Goal: Information Seeking & Learning: Find specific page/section

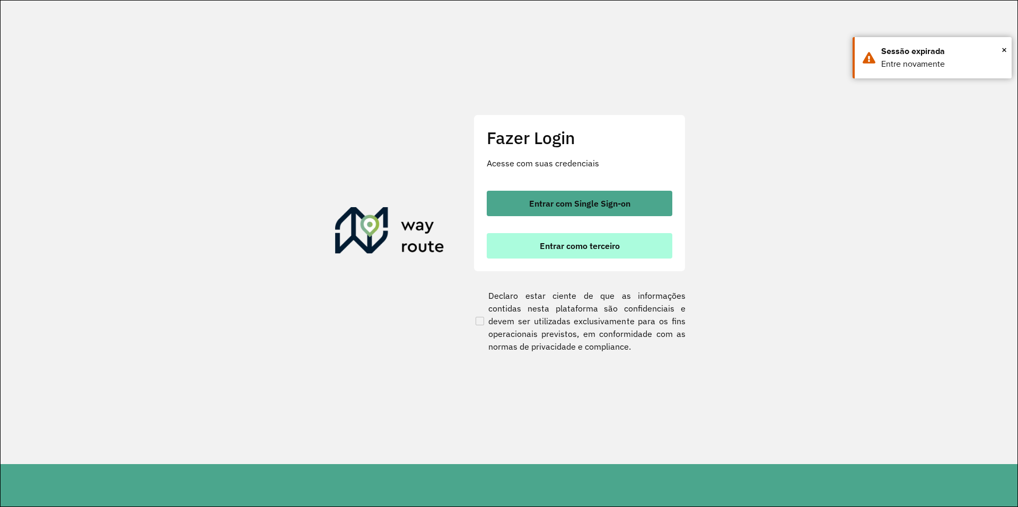
click at [600, 235] on button "Entrar como terceiro" at bounding box center [579, 245] width 185 height 25
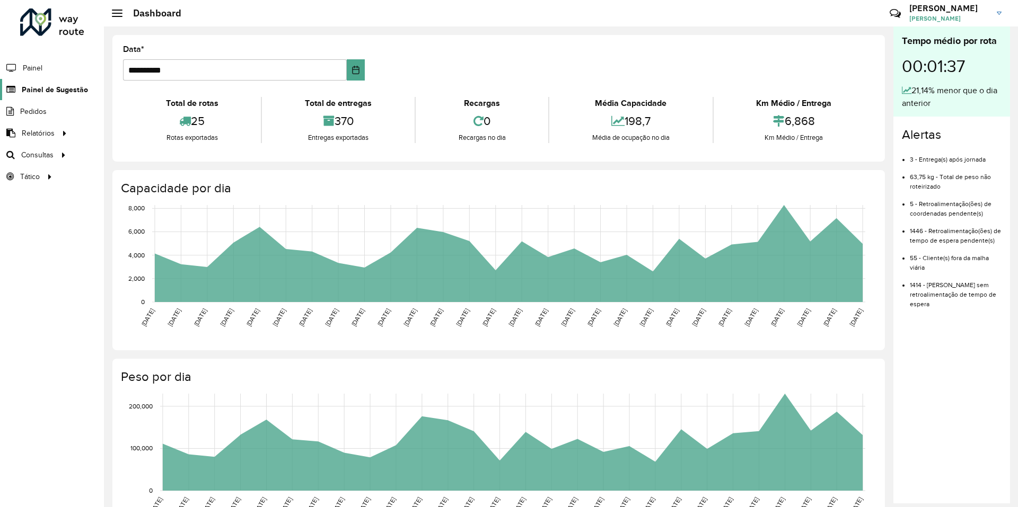
click at [49, 92] on span "Painel de Sugestão" at bounding box center [55, 89] width 66 height 11
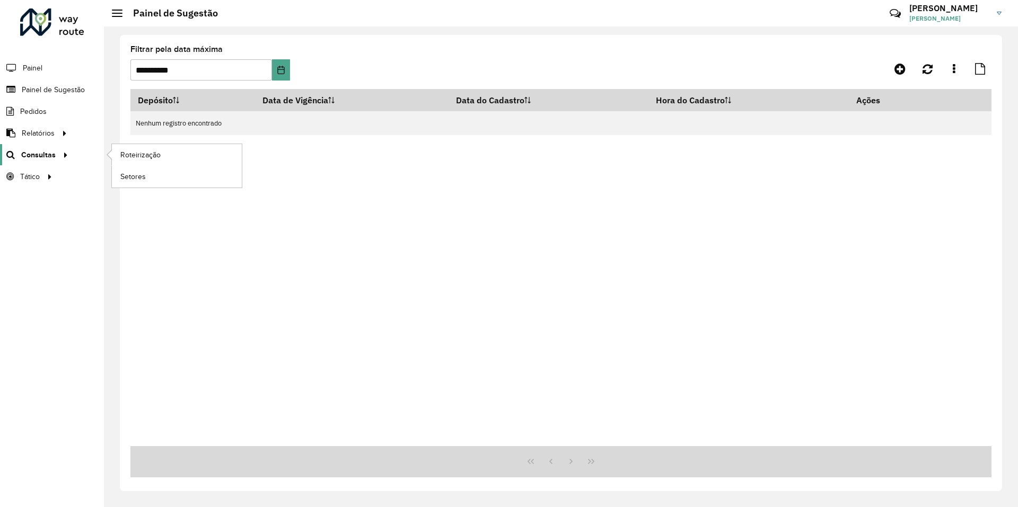
click at [40, 156] on span "Consultas" at bounding box center [38, 154] width 34 height 11
click at [130, 180] on span "Setores" at bounding box center [133, 176] width 26 height 11
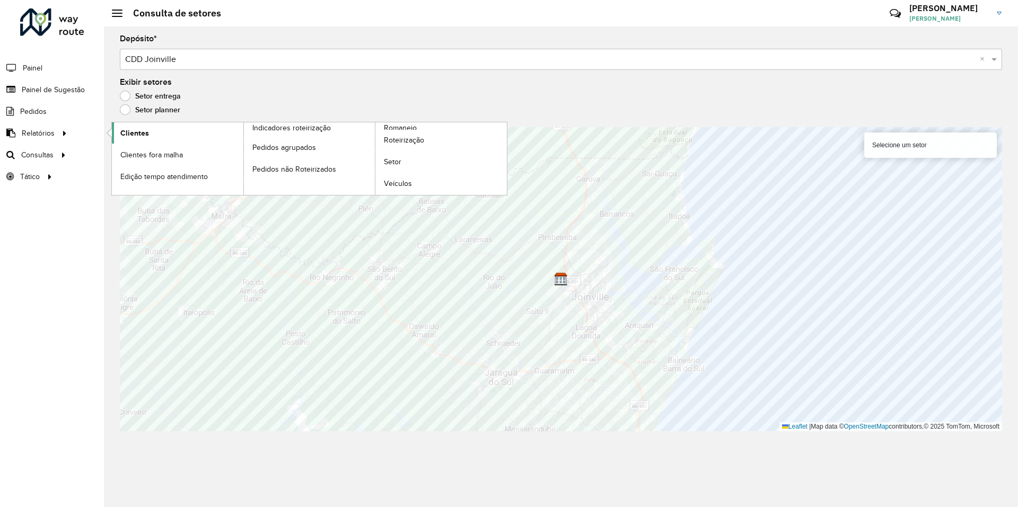
click at [130, 134] on span "Clientes" at bounding box center [134, 133] width 29 height 11
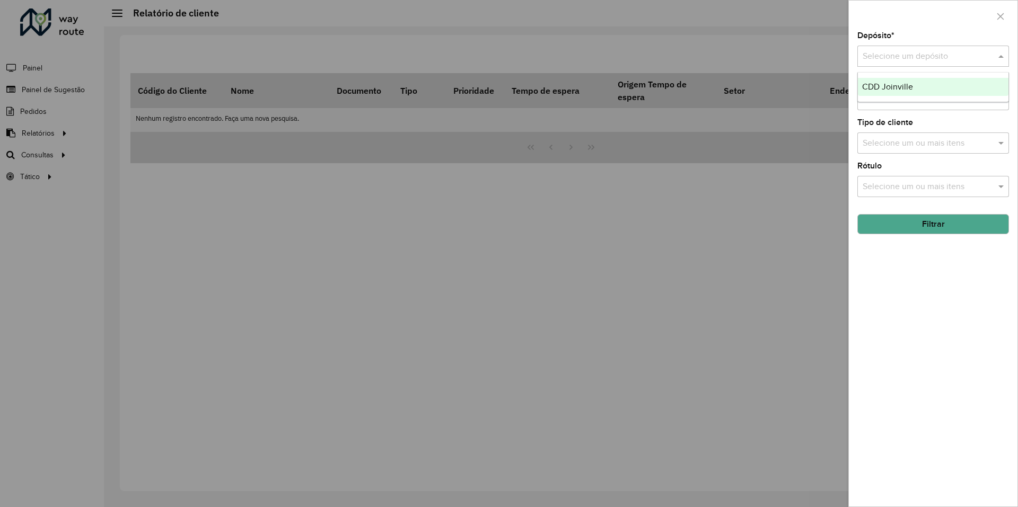
click at [938, 57] on input "text" at bounding box center [922, 56] width 120 height 13
click at [930, 85] on div "CDD Joinville" at bounding box center [933, 87] width 151 height 18
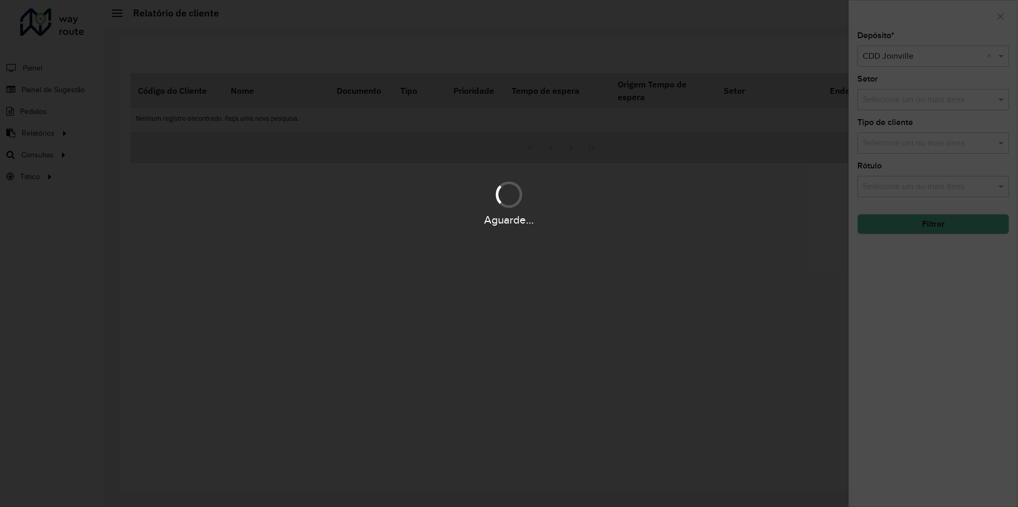
click at [930, 100] on div "Aguarde..." at bounding box center [509, 253] width 1018 height 507
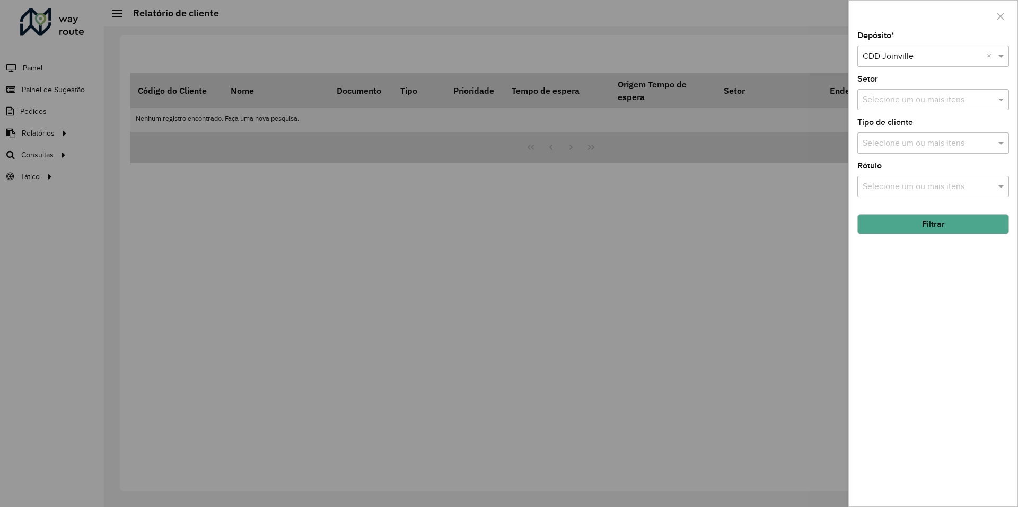
click at [930, 100] on input "text" at bounding box center [928, 100] width 136 height 13
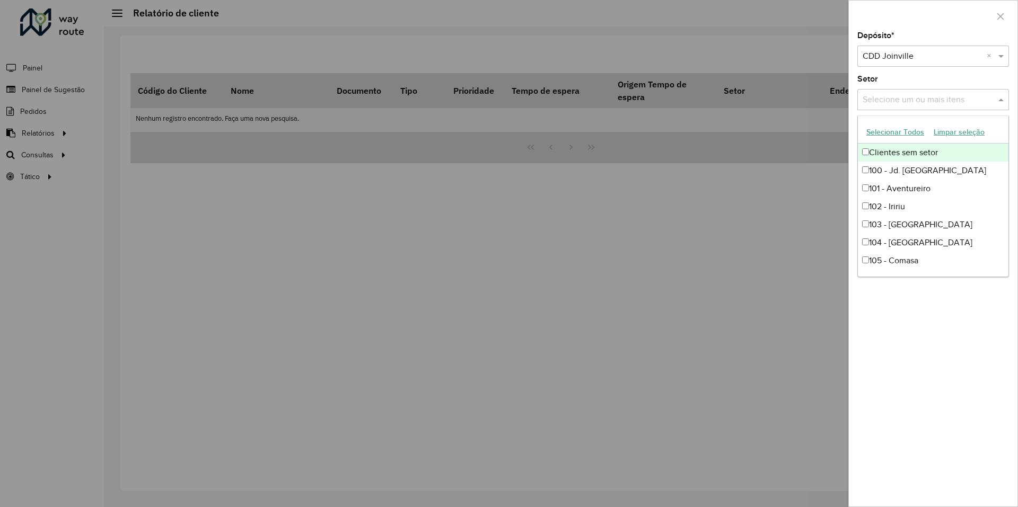
click at [951, 78] on div "Setor Selecione um ou mais itens" at bounding box center [933, 92] width 152 height 35
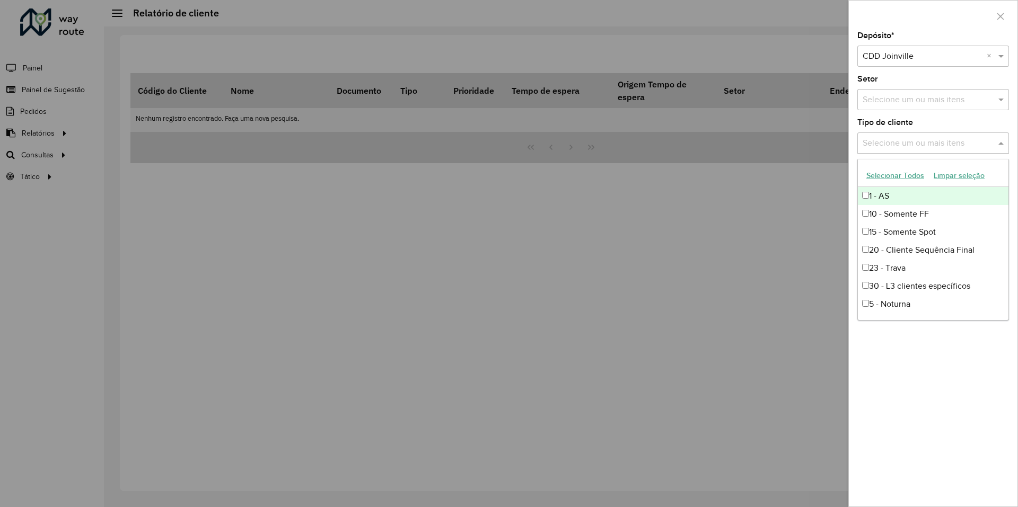
click at [919, 139] on input "text" at bounding box center [928, 143] width 136 height 13
click at [890, 301] on div "5 - Noturna" at bounding box center [933, 304] width 151 height 18
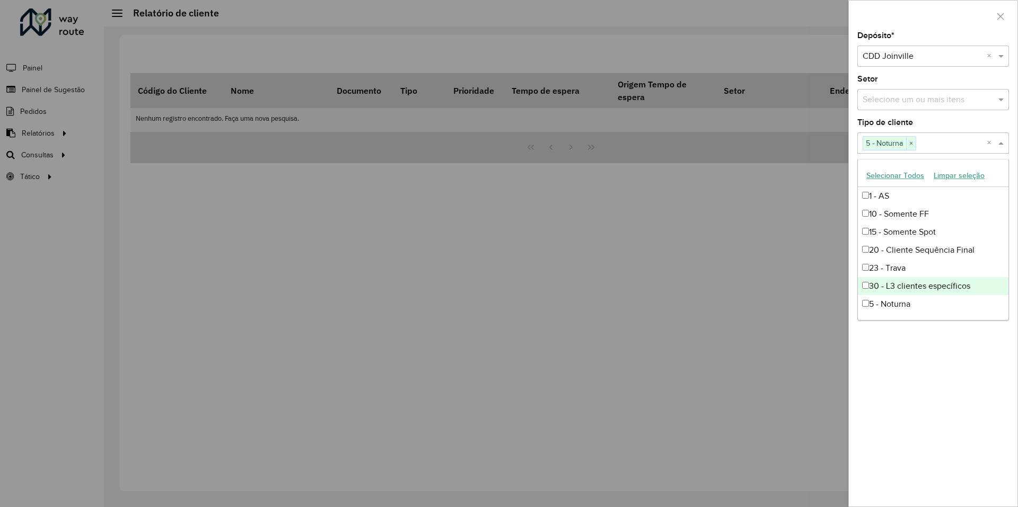
click at [948, 355] on div "Depósito * Selecione um depósito × CDD Joinville × Setor Selecione um ou mais i…" at bounding box center [933, 269] width 169 height 475
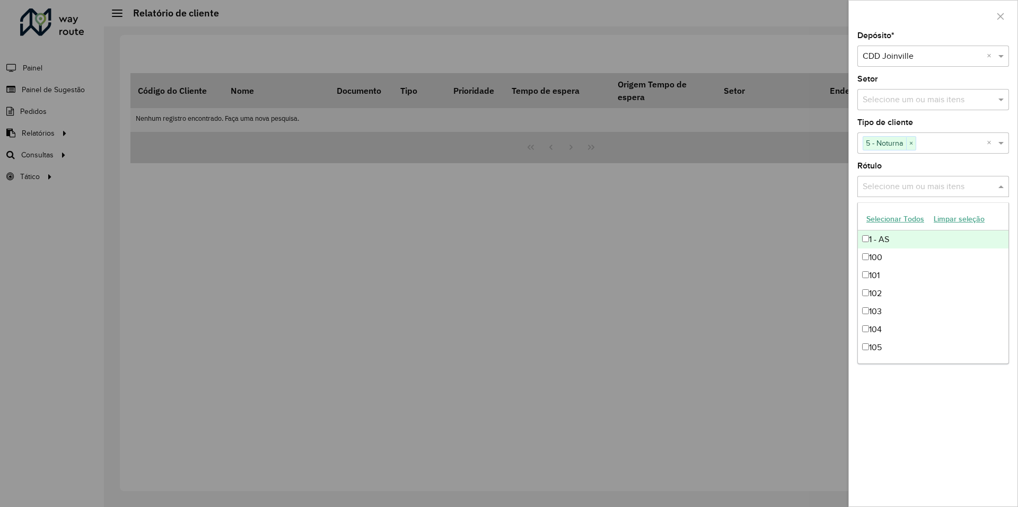
click at [937, 180] on div "Selecione um ou mais itens" at bounding box center [933, 186] width 152 height 21
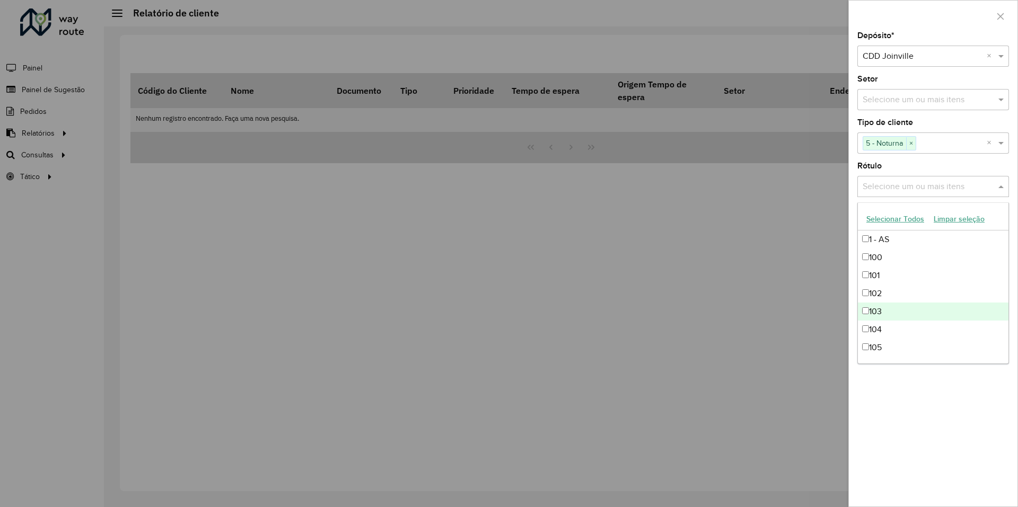
click at [976, 394] on div "Depósito * Selecione um depósito × CDD Joinville × Setor Selecione um ou mais i…" at bounding box center [933, 269] width 169 height 475
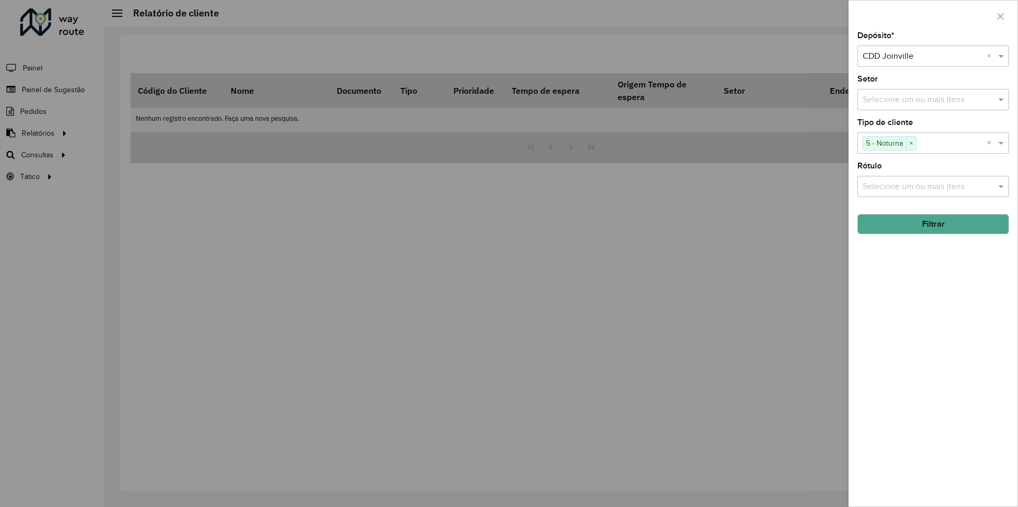
click at [948, 231] on button "Filtrar" at bounding box center [933, 224] width 152 height 20
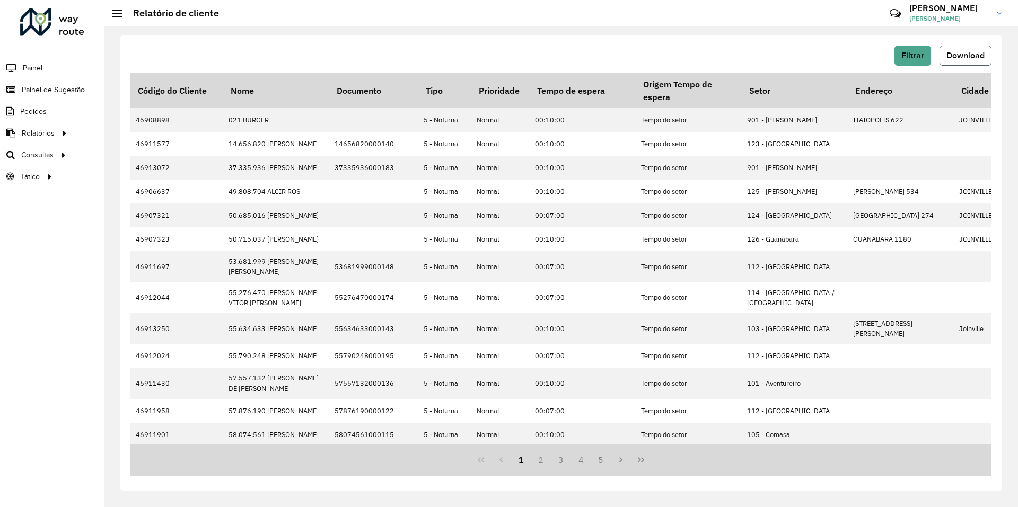
click at [977, 57] on span "Download" at bounding box center [965, 55] width 38 height 9
